Goal: Transaction & Acquisition: Purchase product/service

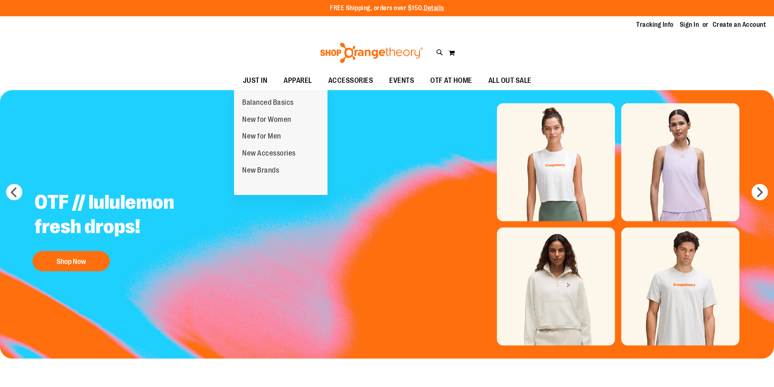
click at [255, 75] on span "JUST IN" at bounding box center [255, 80] width 25 height 18
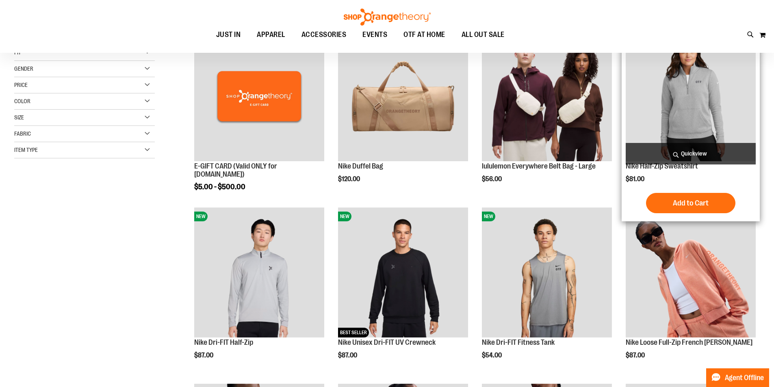
scroll to position [121, 0]
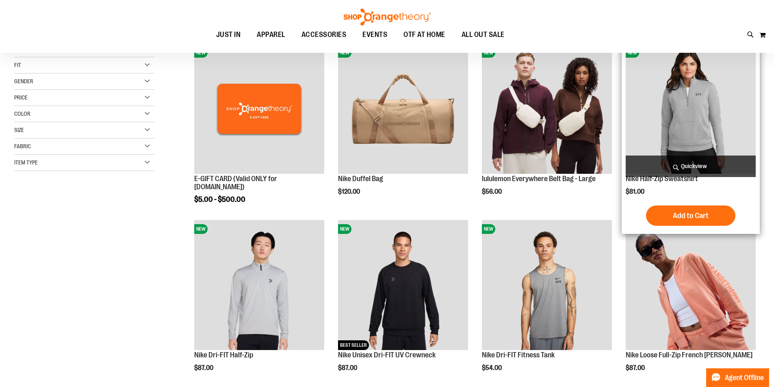
click at [706, 97] on img "product" at bounding box center [691, 109] width 130 height 130
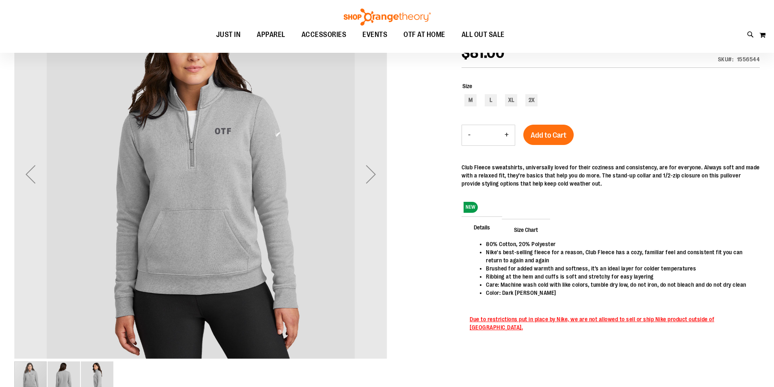
scroll to position [40, 0]
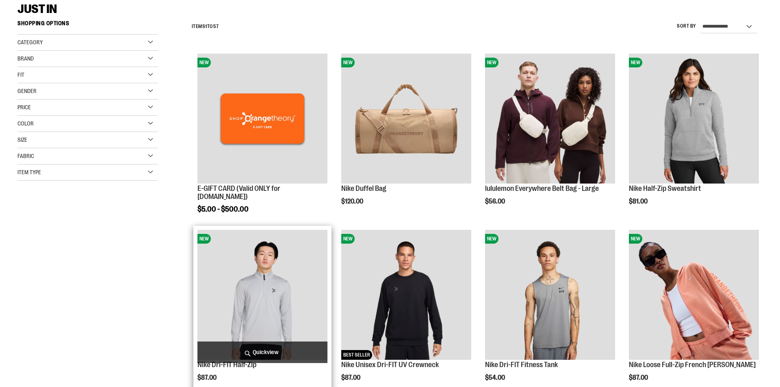
scroll to position [115, 0]
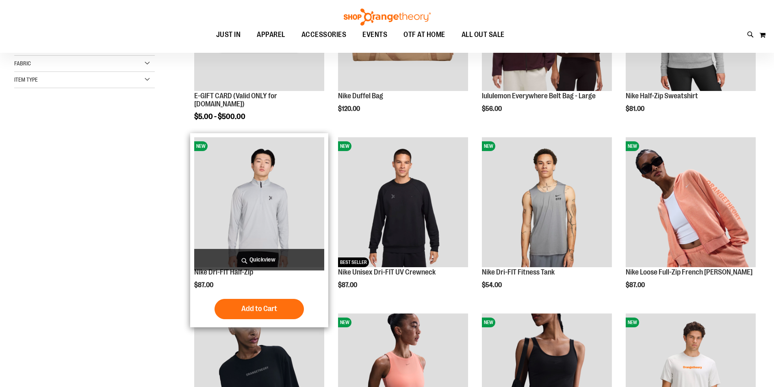
click at [279, 189] on img "product" at bounding box center [259, 202] width 130 height 130
click at [247, 259] on span "Quickview" at bounding box center [259, 260] width 130 height 22
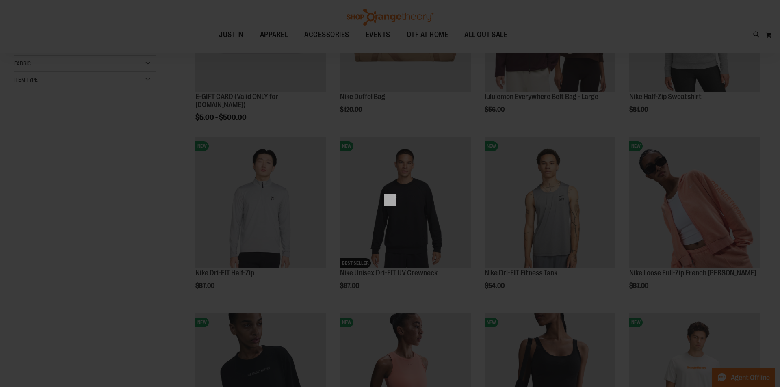
scroll to position [0, 0]
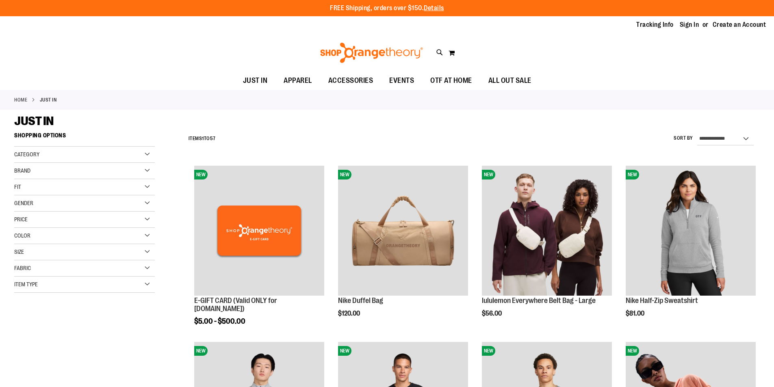
scroll to position [270, 0]
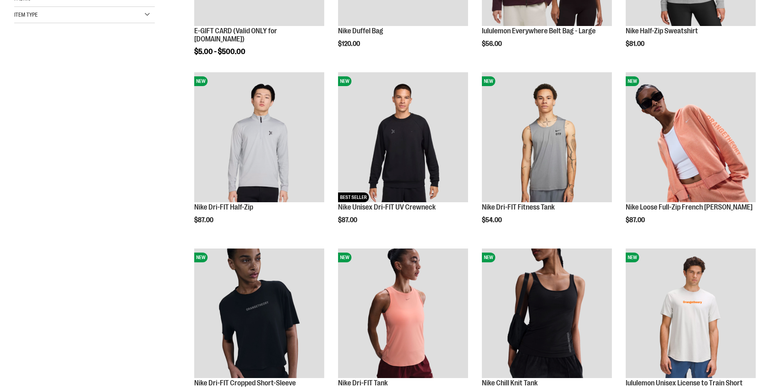
click at [394, 118] on img "product" at bounding box center [403, 137] width 130 height 130
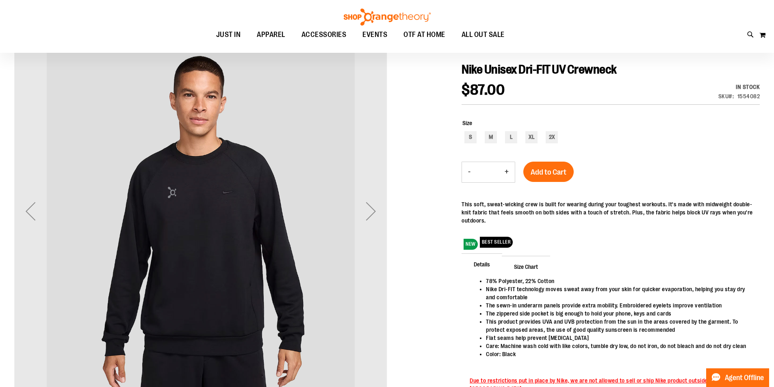
scroll to position [80, 0]
